Goal: Share content: Share content

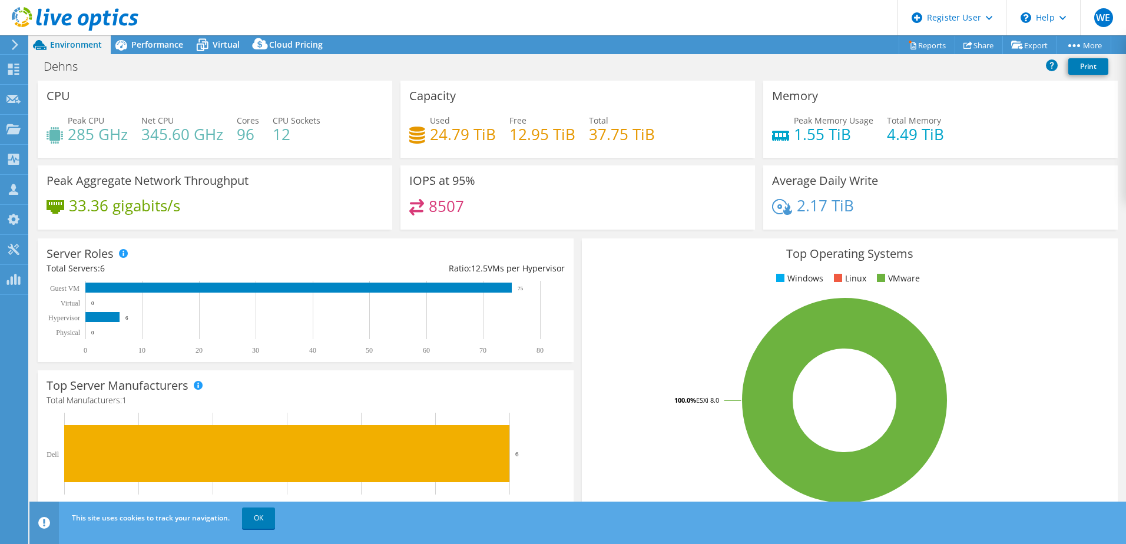
select select "USD"
click at [163, 47] on span "Performance" at bounding box center [157, 44] width 52 height 11
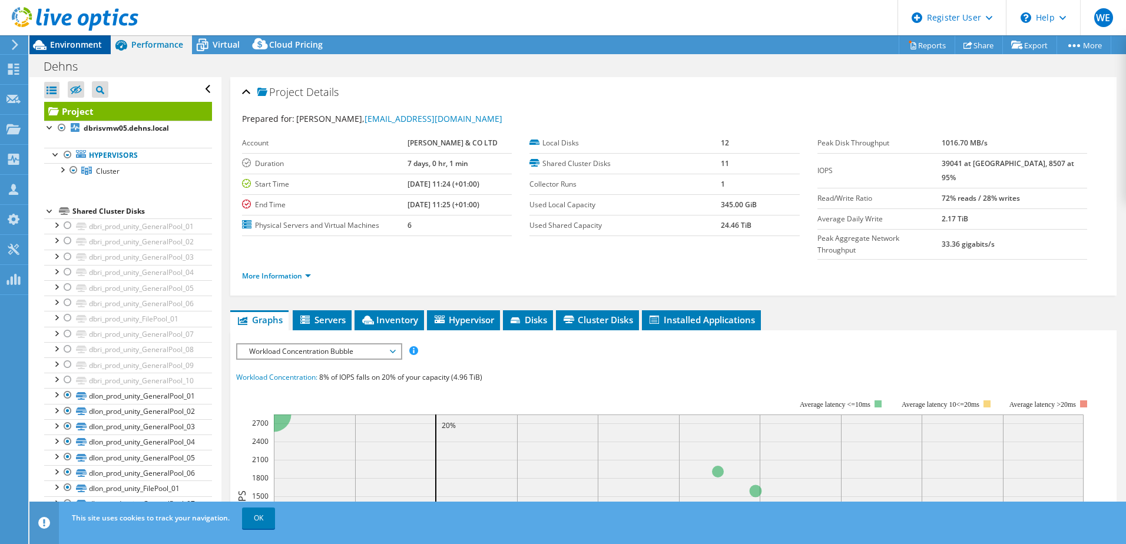
click at [75, 48] on span "Environment" at bounding box center [76, 44] width 52 height 11
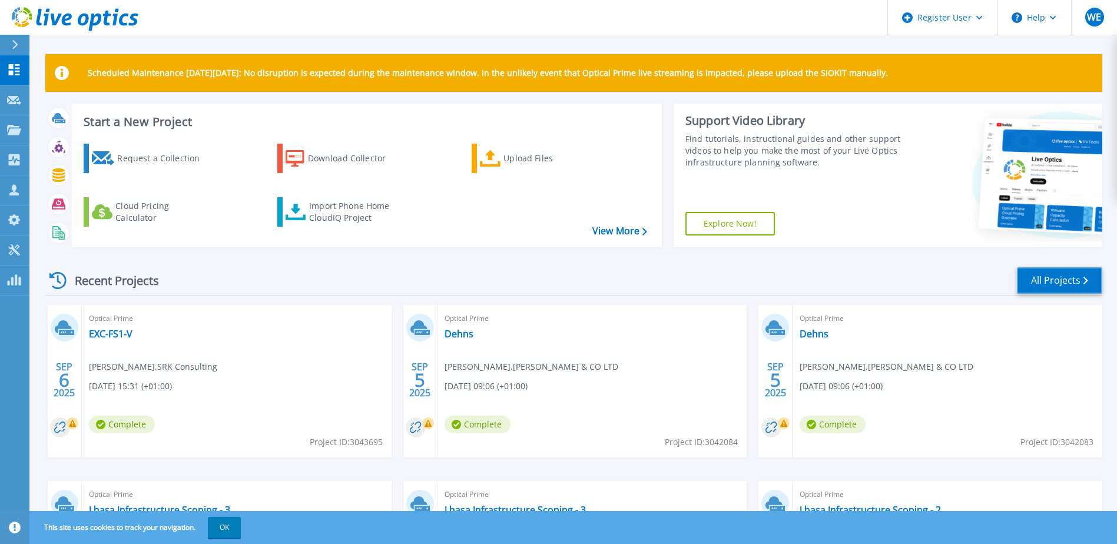
click at [1054, 283] on link "All Projects" at bounding box center [1059, 280] width 85 height 26
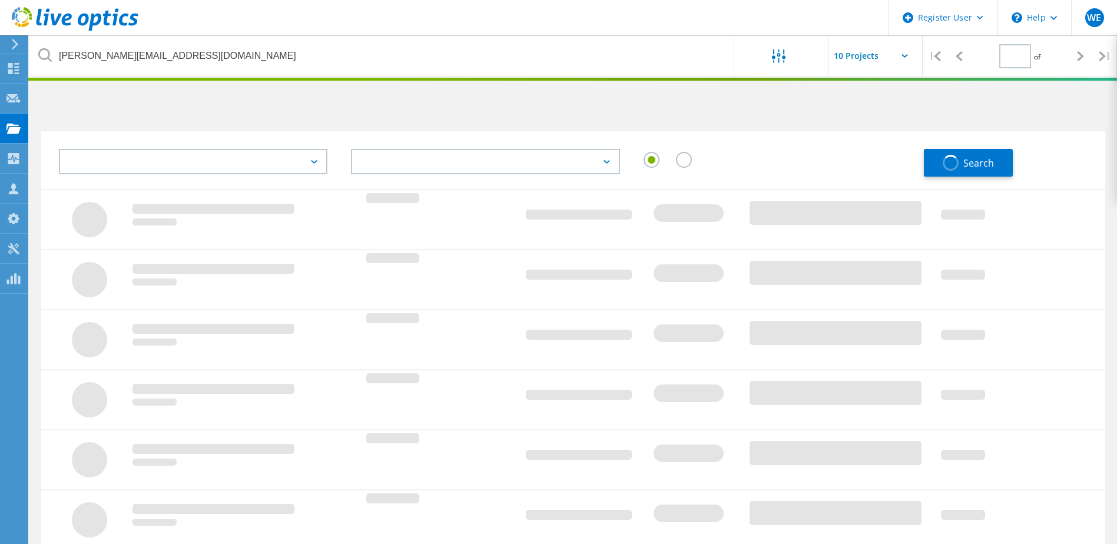
type input "1"
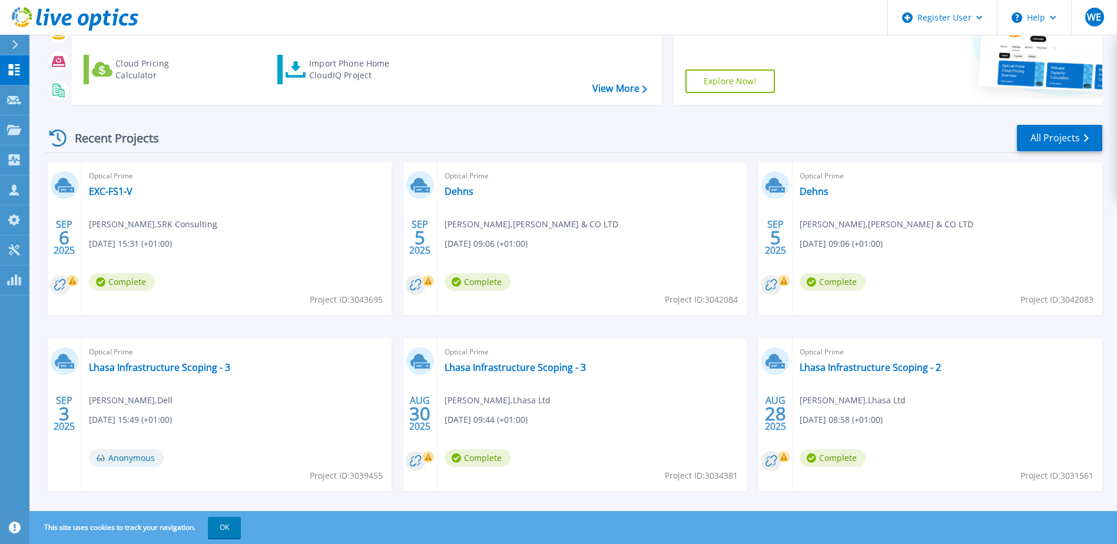
scroll to position [158, 0]
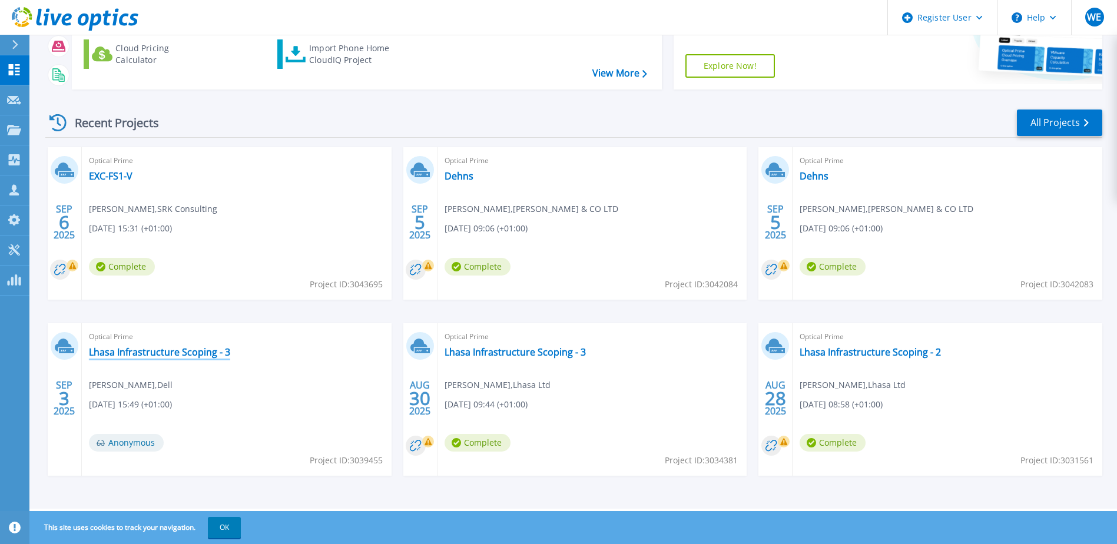
click at [173, 350] on link "Lhasa Infrastructure Scoping - 3" at bounding box center [159, 352] width 141 height 12
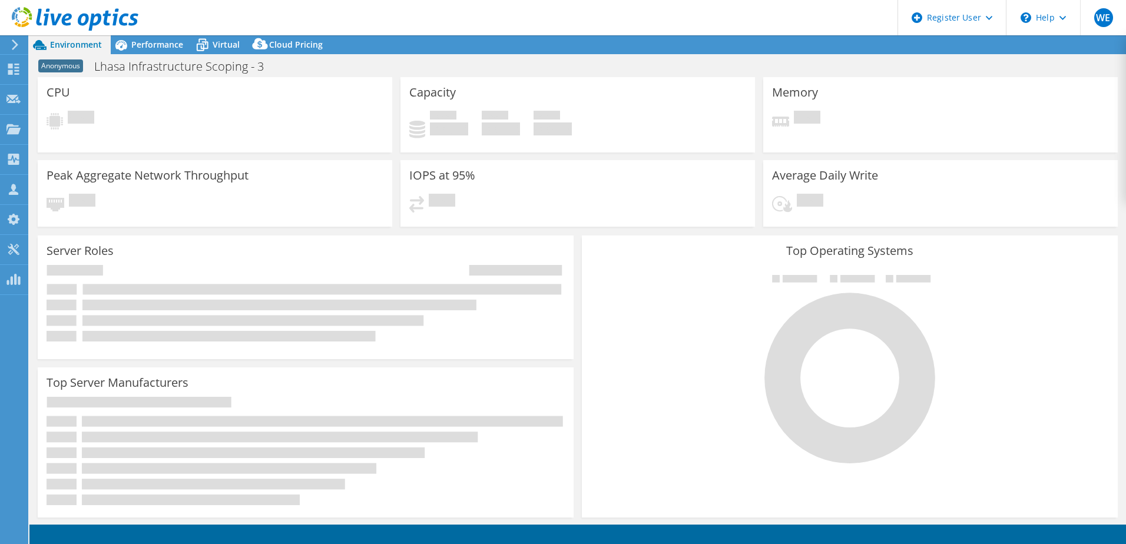
select select "USD"
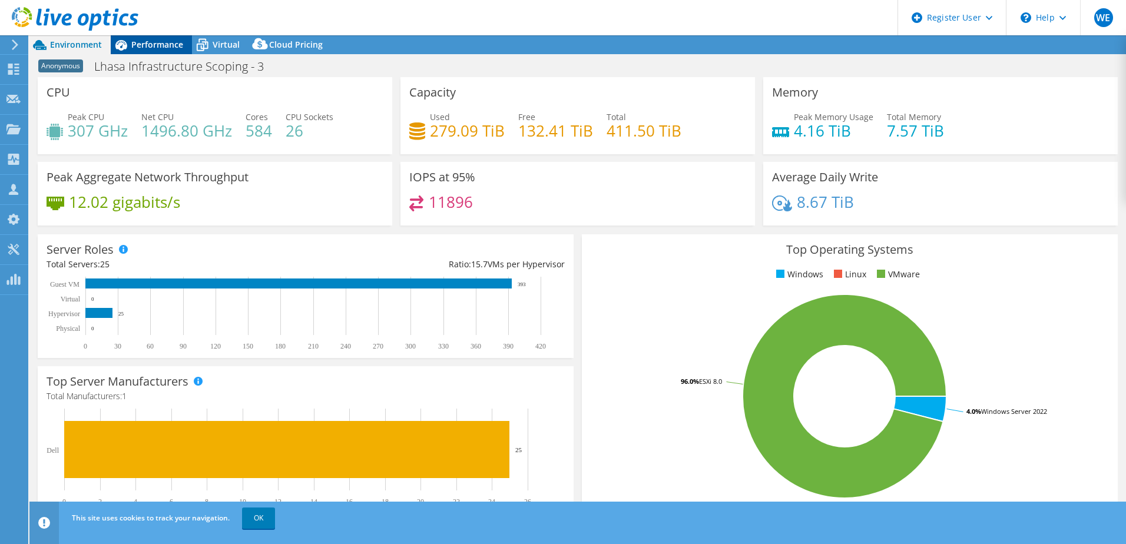
click at [147, 46] on span "Performance" at bounding box center [157, 44] width 52 height 11
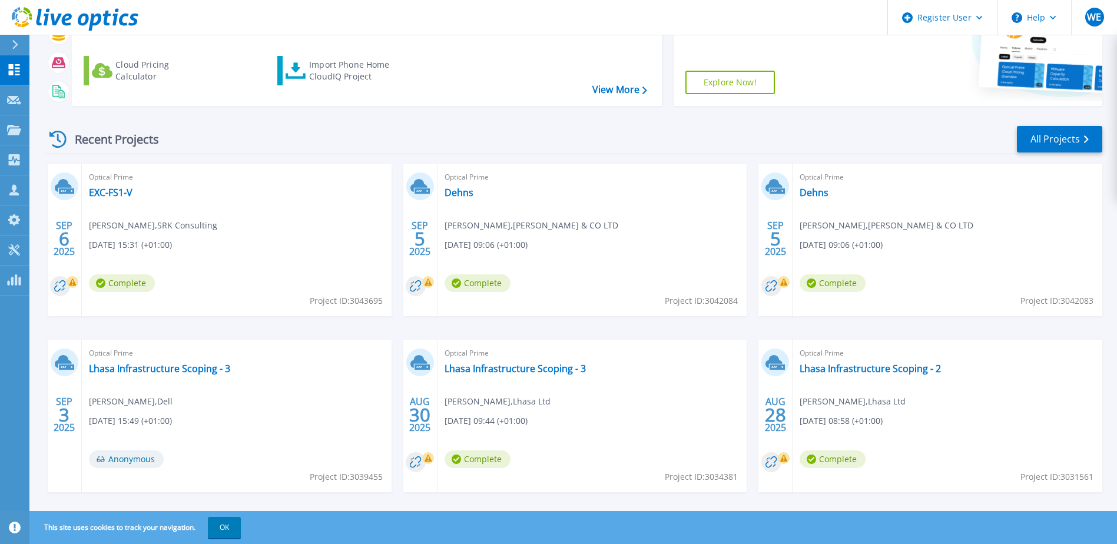
scroll to position [158, 0]
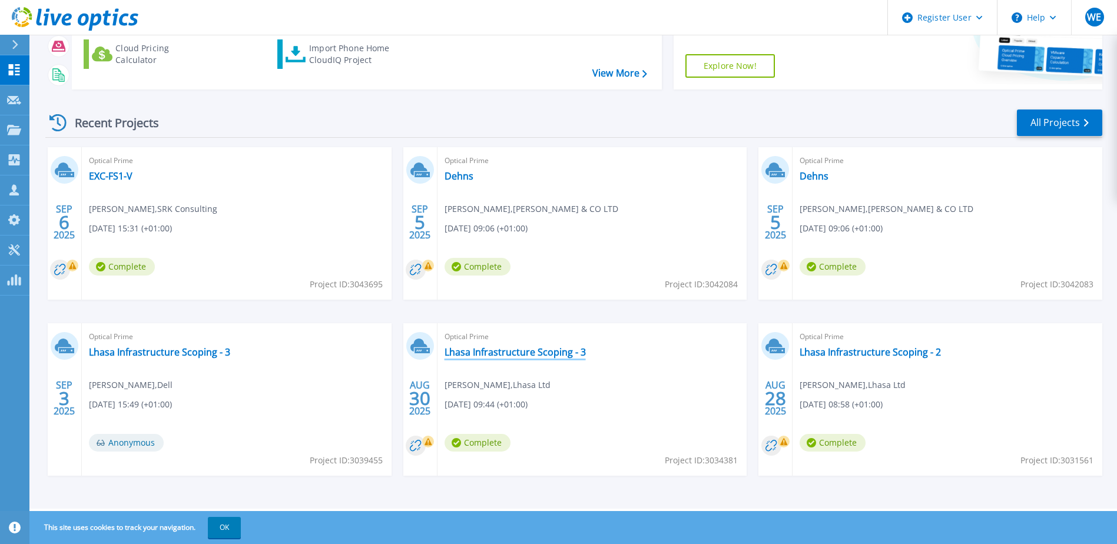
click at [509, 354] on link "Lhasa Infrastructure Scoping - 3" at bounding box center [515, 352] width 141 height 12
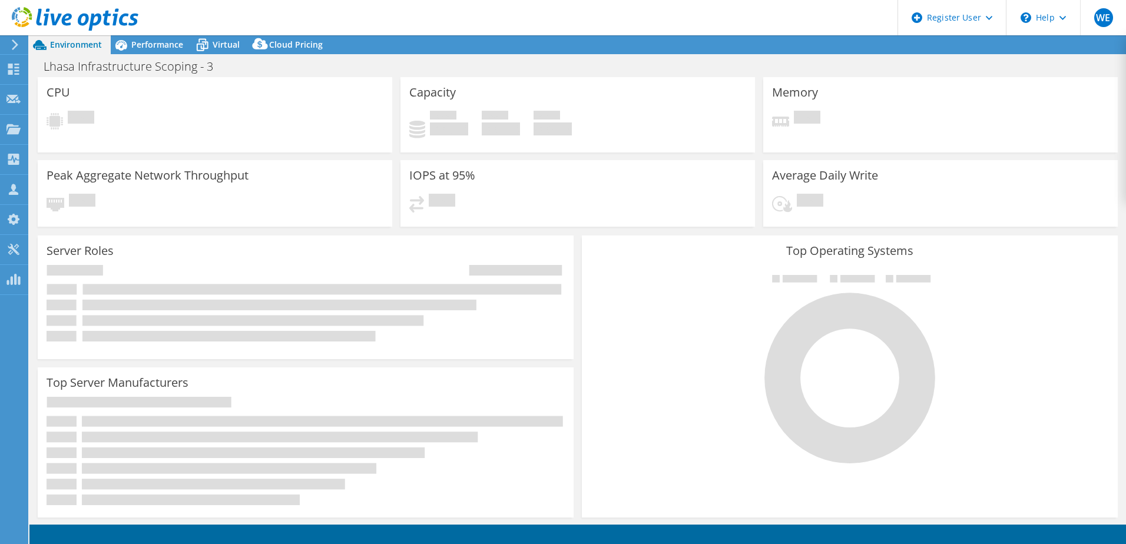
select select "EULondon"
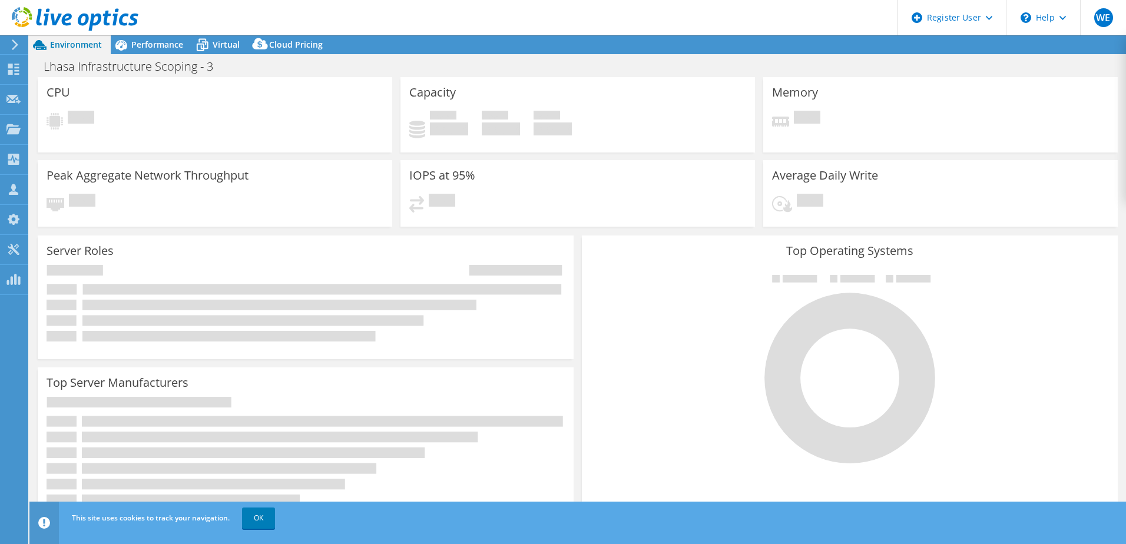
select select "GBP"
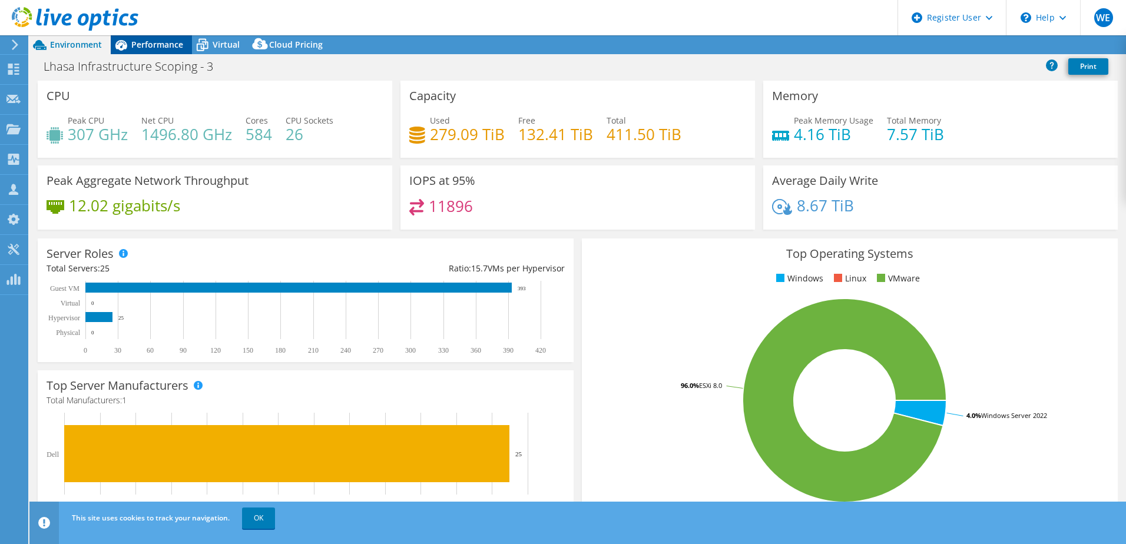
click at [153, 38] on div "Performance" at bounding box center [151, 44] width 81 height 19
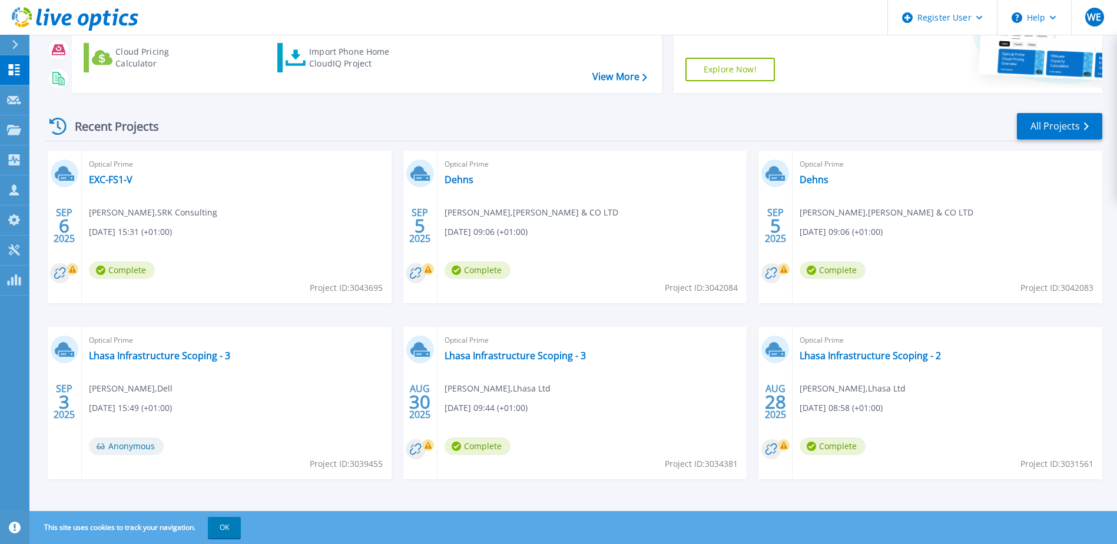
scroll to position [158, 0]
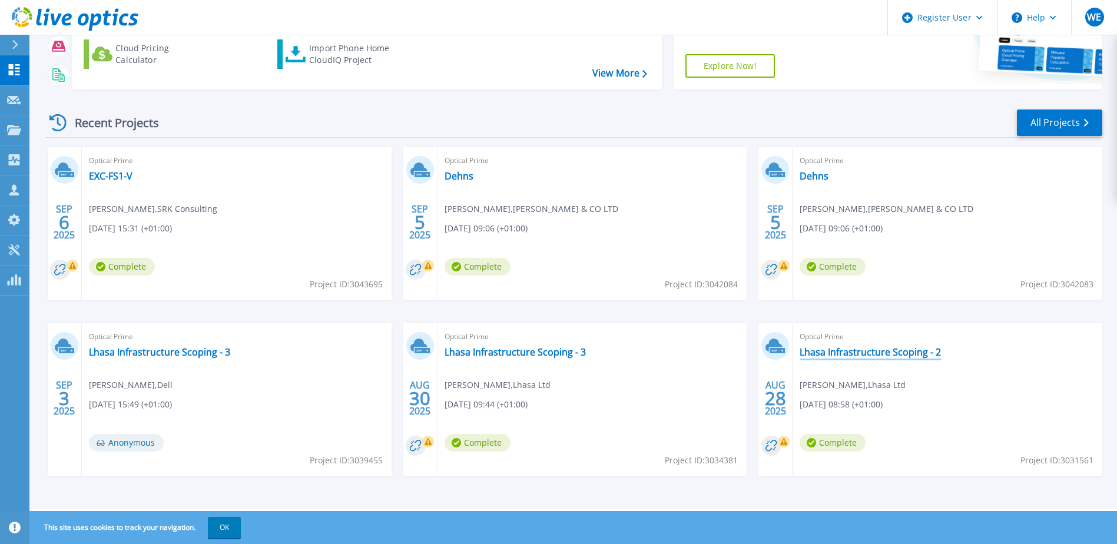
click at [864, 350] on link "Lhasa Infrastructure Scoping - 2" at bounding box center [870, 352] width 141 height 12
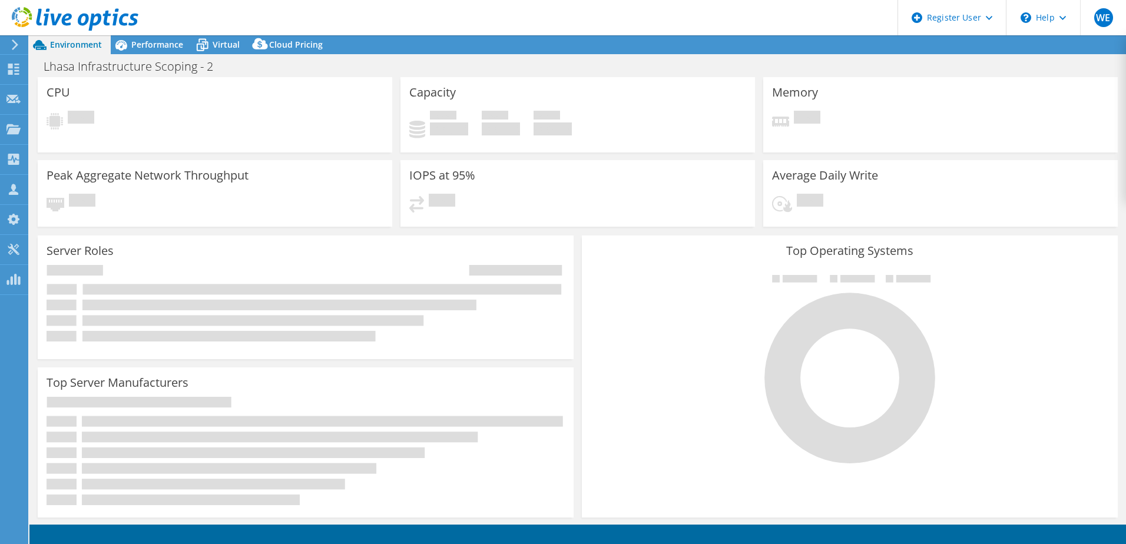
select select "USD"
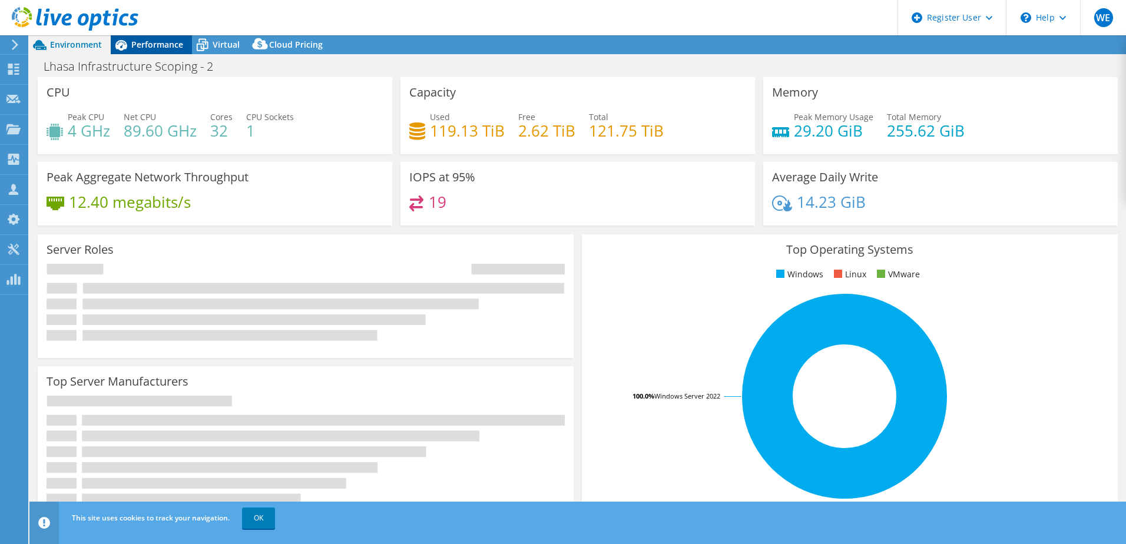
click at [150, 41] on span "Performance" at bounding box center [157, 44] width 52 height 11
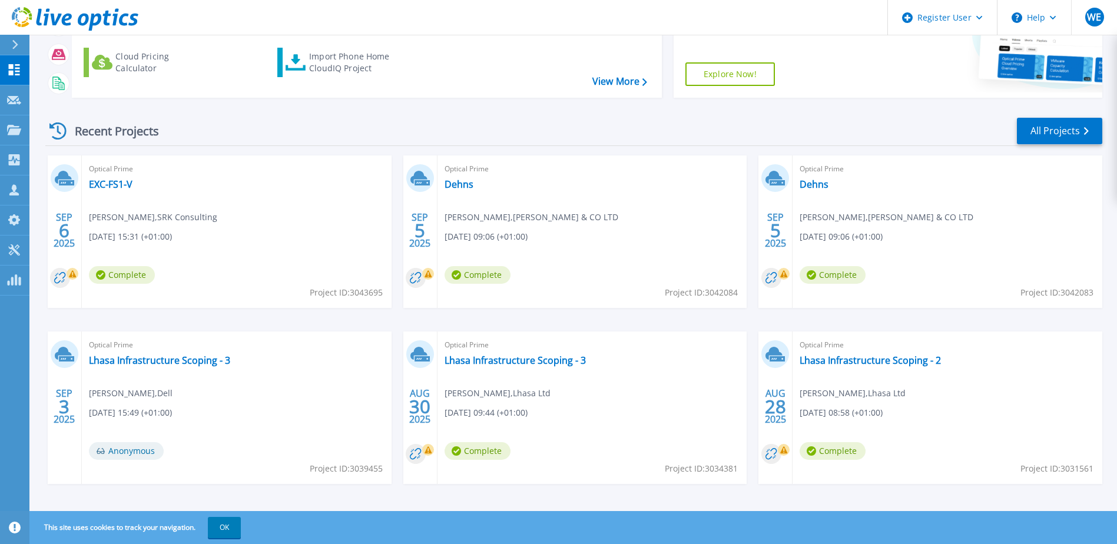
scroll to position [158, 0]
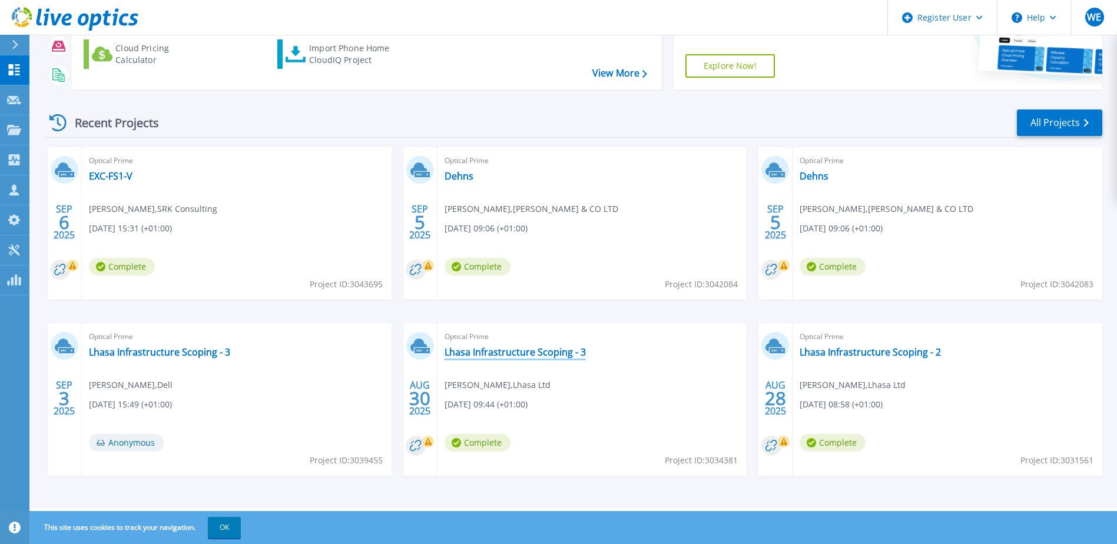
click at [526, 350] on link "Lhasa Infrastructure Scoping - 3" at bounding box center [515, 352] width 141 height 12
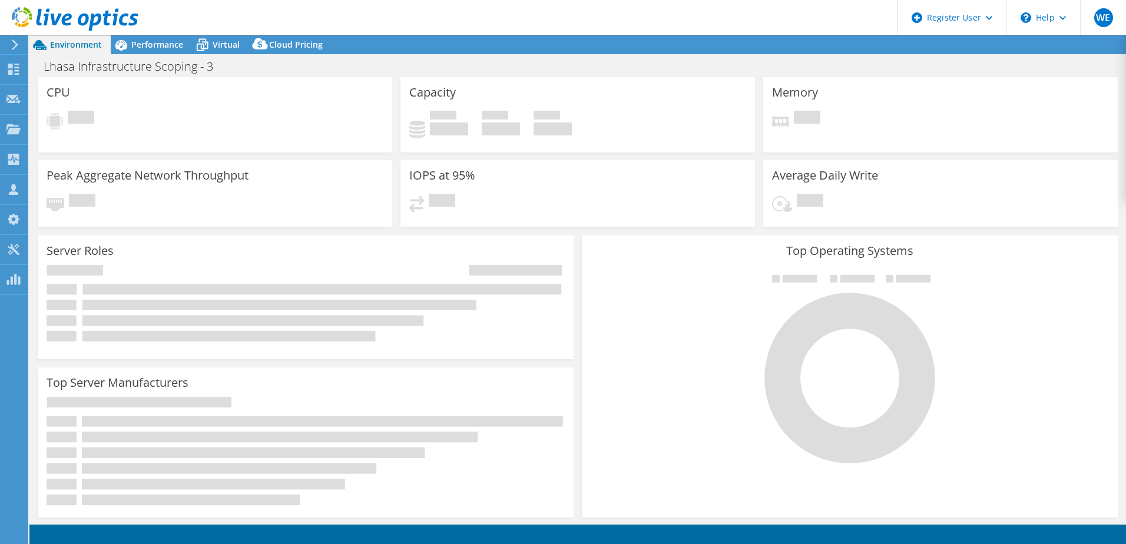
select select "EULondon"
select select "GBP"
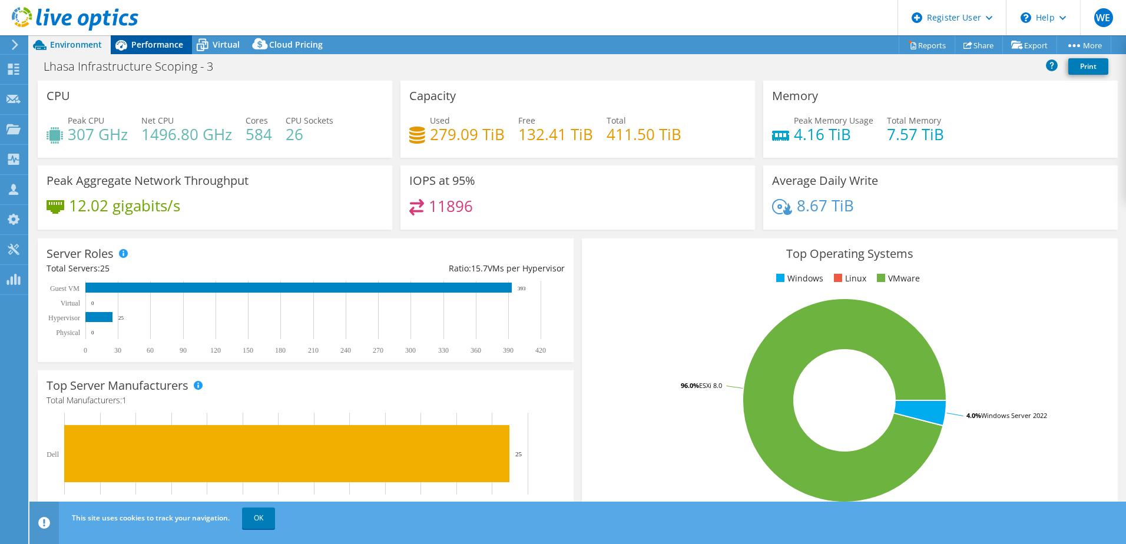
click at [144, 49] on span "Performance" at bounding box center [157, 44] width 52 height 11
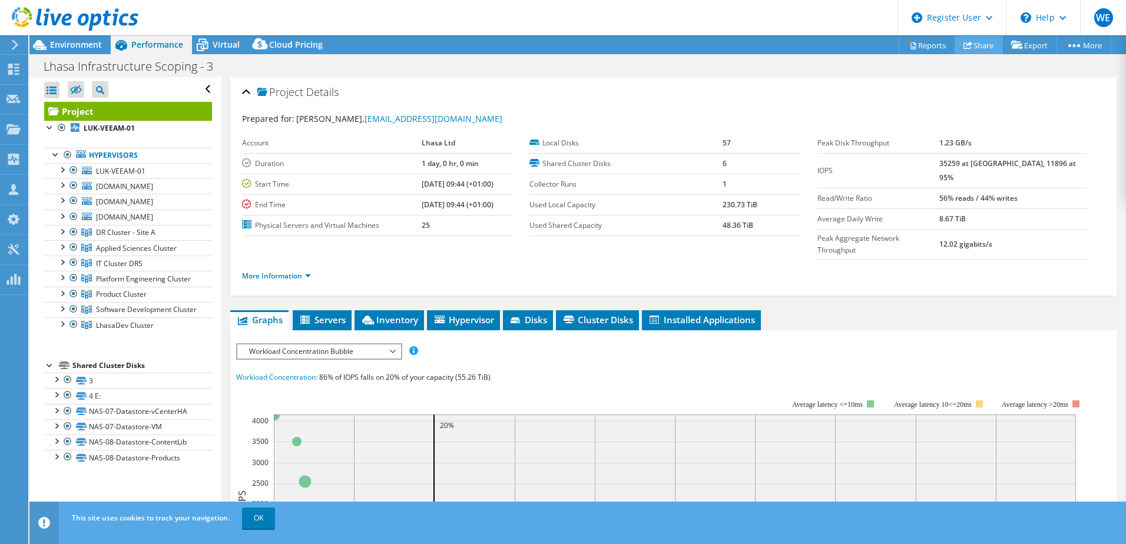
click at [982, 44] on link "Share" at bounding box center [979, 45] width 48 height 18
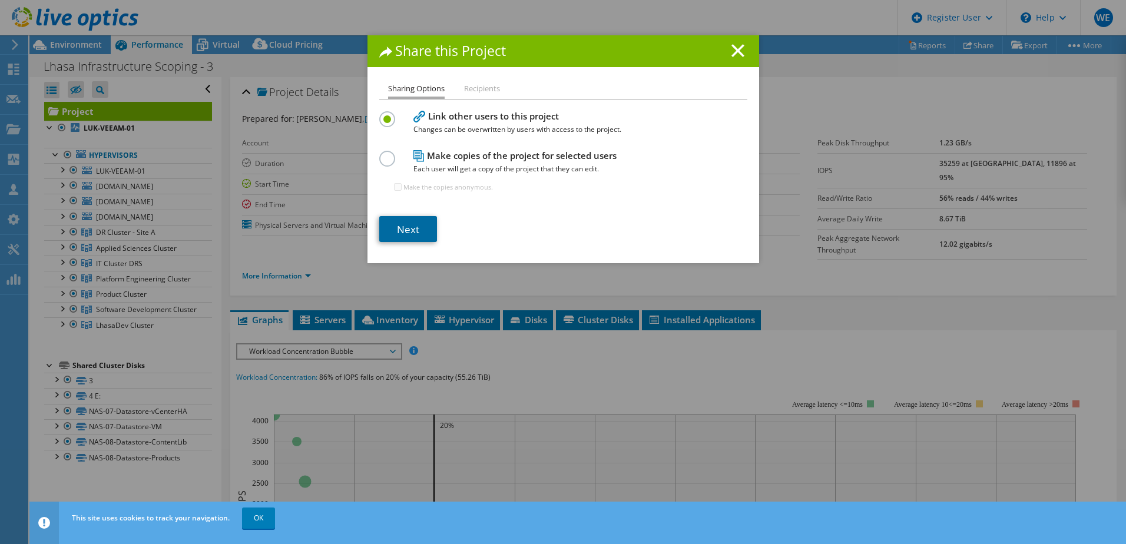
click at [402, 236] on link "Next" at bounding box center [408, 229] width 58 height 26
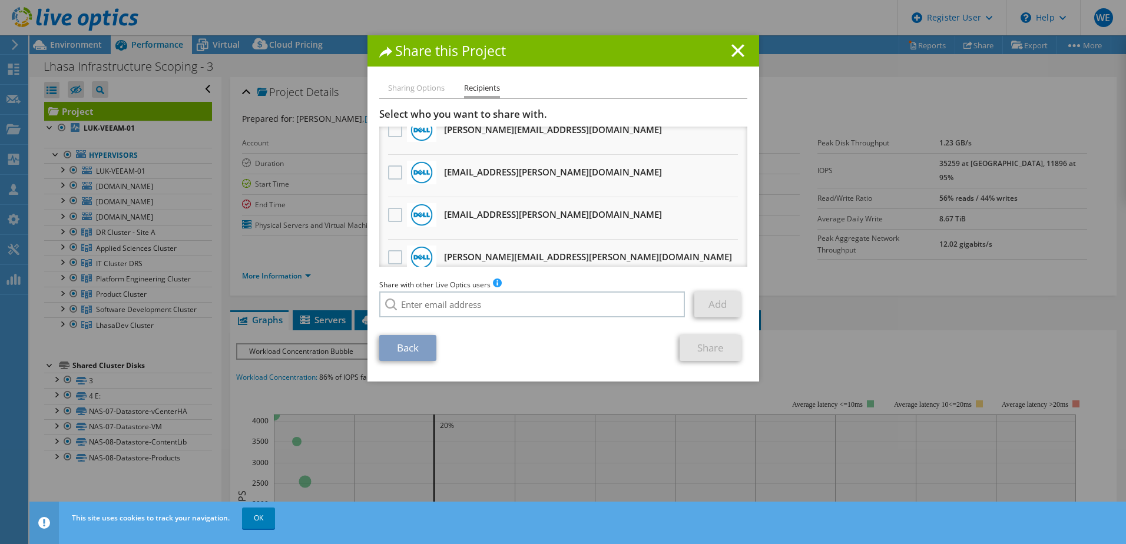
scroll to position [412, 0]
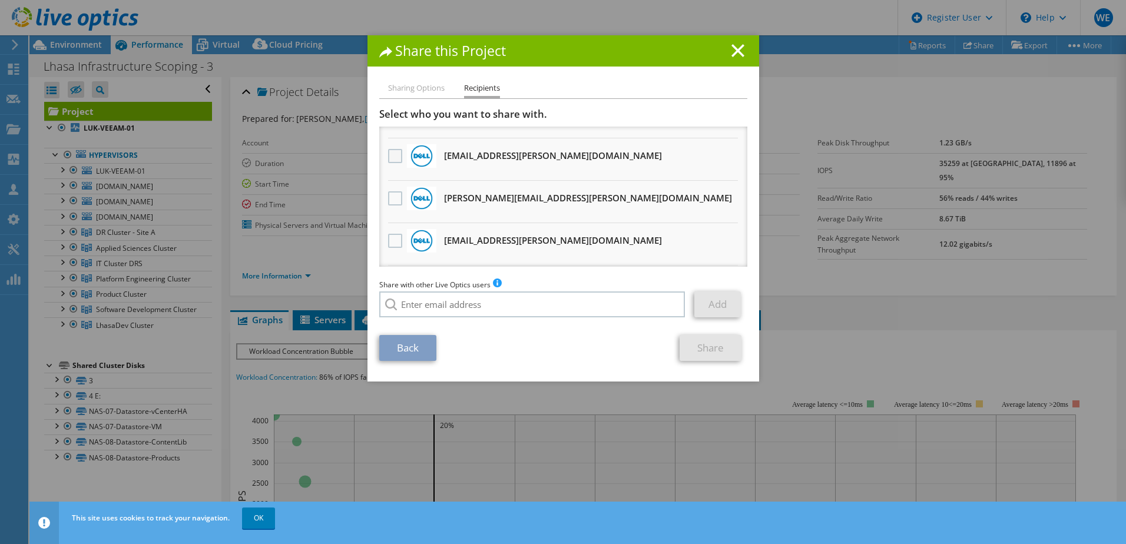
click at [388, 159] on label at bounding box center [396, 156] width 17 height 14
click at [0, 0] on input "checkbox" at bounding box center [0, 0] width 0 height 0
click at [700, 346] on link "Share" at bounding box center [711, 348] width 62 height 26
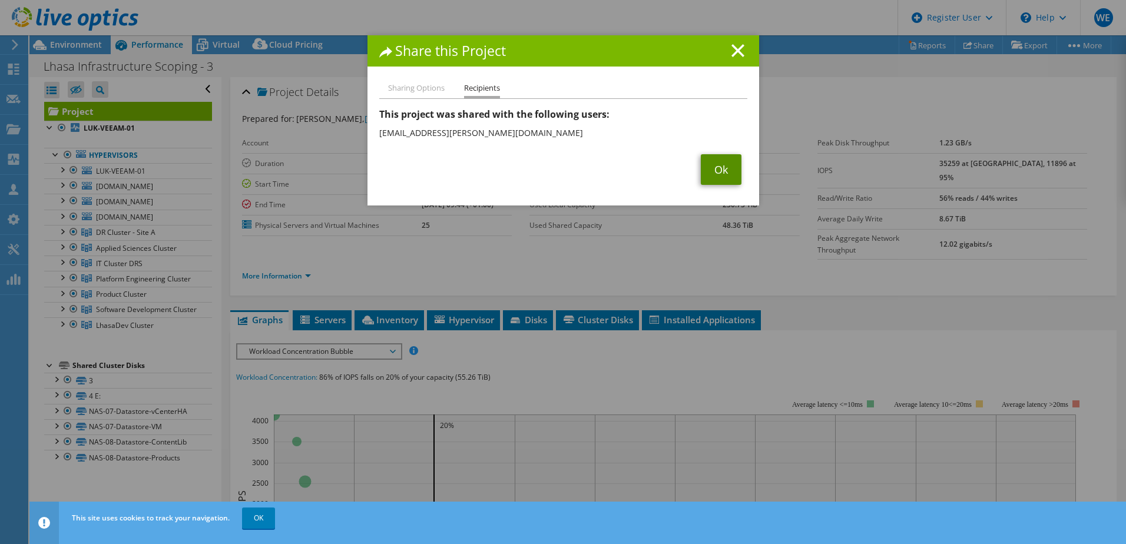
click at [718, 170] on link "Ok" at bounding box center [721, 169] width 41 height 31
